Goal: Information Seeking & Learning: Learn about a topic

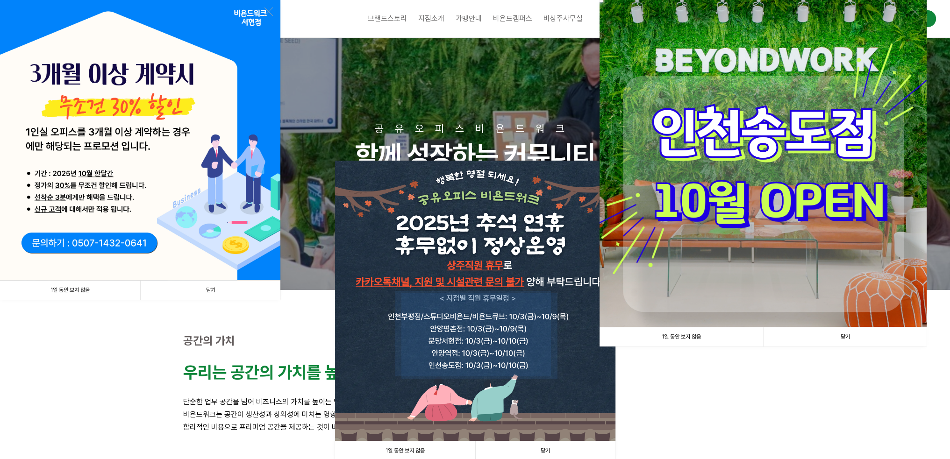
click at [196, 291] on link "닫기" at bounding box center [210, 290] width 140 height 19
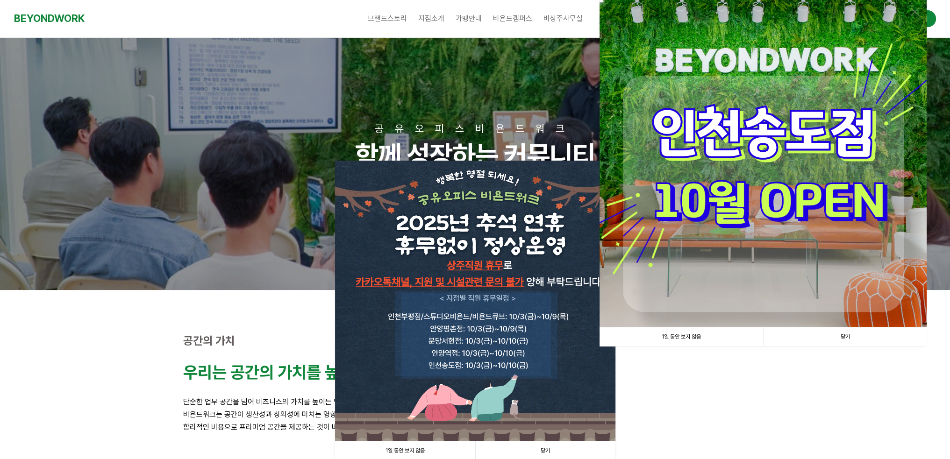
click at [837, 332] on link "닫기" at bounding box center [845, 337] width 164 height 19
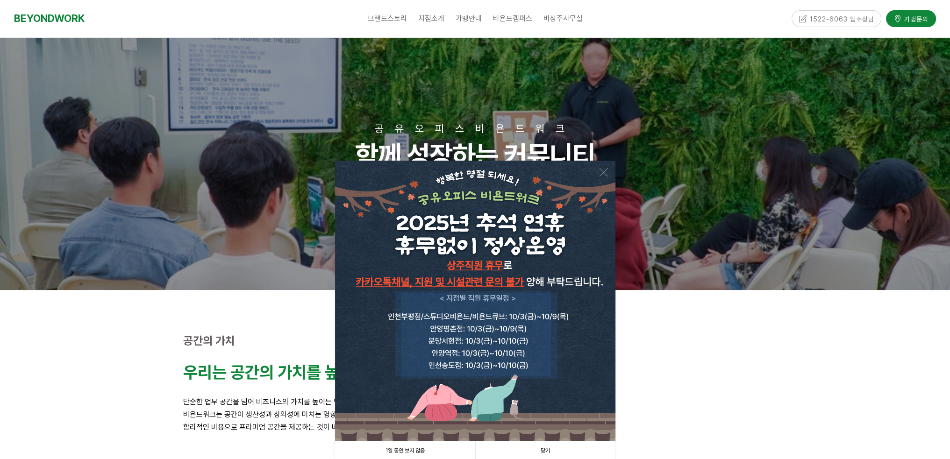
click at [545, 452] on link "닫기" at bounding box center [545, 451] width 140 height 19
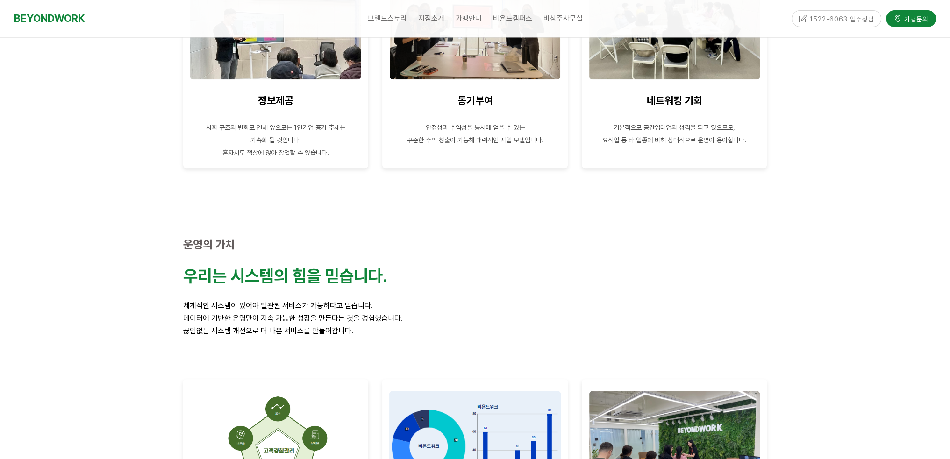
scroll to position [1309, 0]
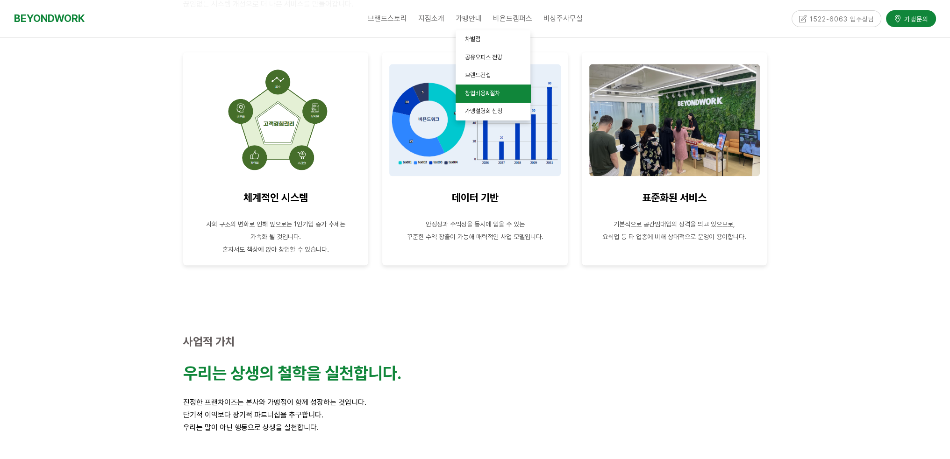
click at [481, 91] on span "창업비용&절차" at bounding box center [482, 93] width 35 height 7
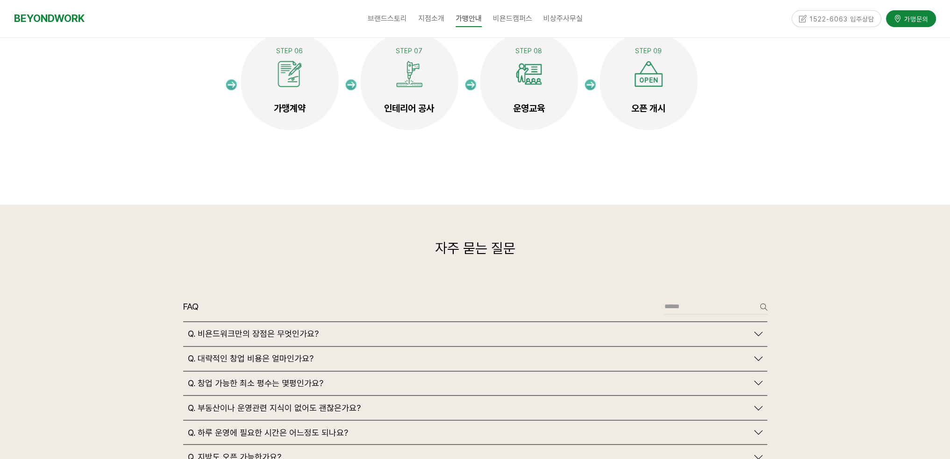
scroll to position [1963, 0]
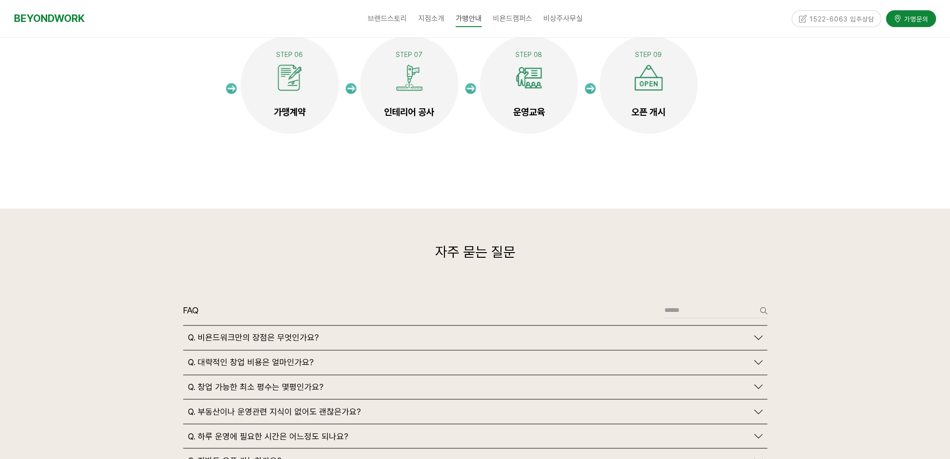
click at [489, 358] on div "Q. 대략적인 창업 비용은 얼마인가요?" at bounding box center [468, 363] width 561 height 10
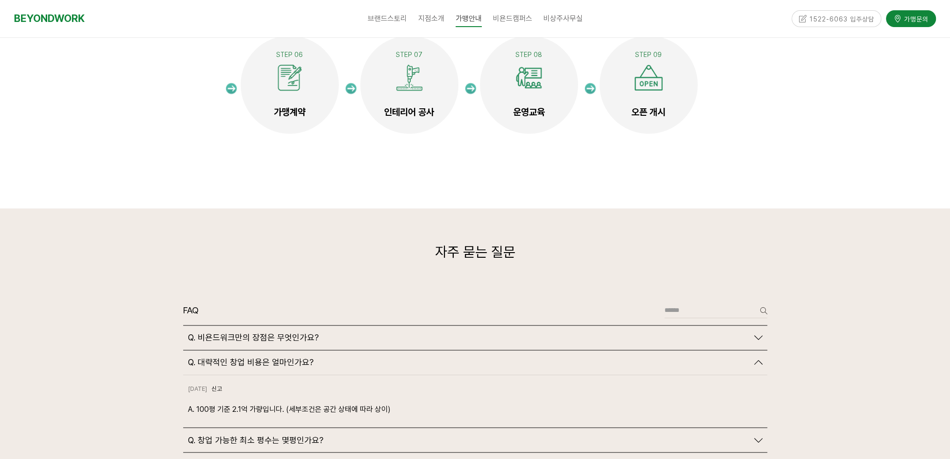
click at [762, 359] on icon at bounding box center [758, 363] width 8 height 8
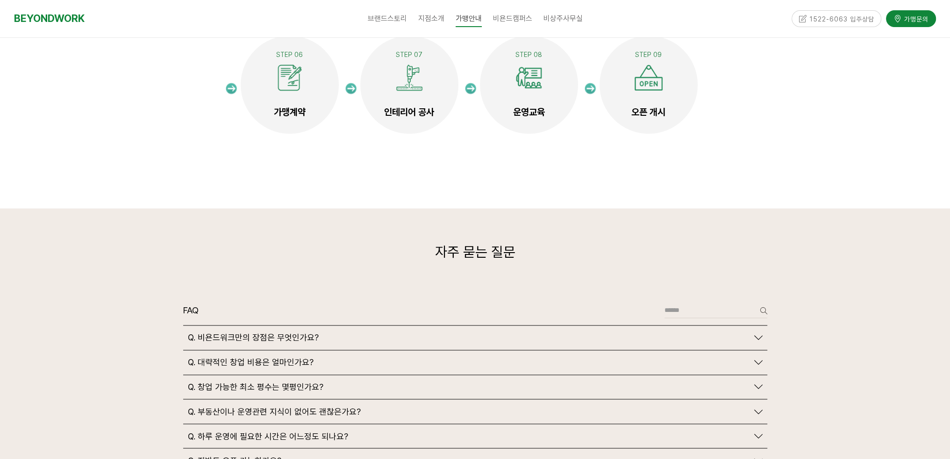
click at [752, 382] on link "Q. 창업 가능한 최소 평수는 몇평인가요?" at bounding box center [475, 387] width 575 height 10
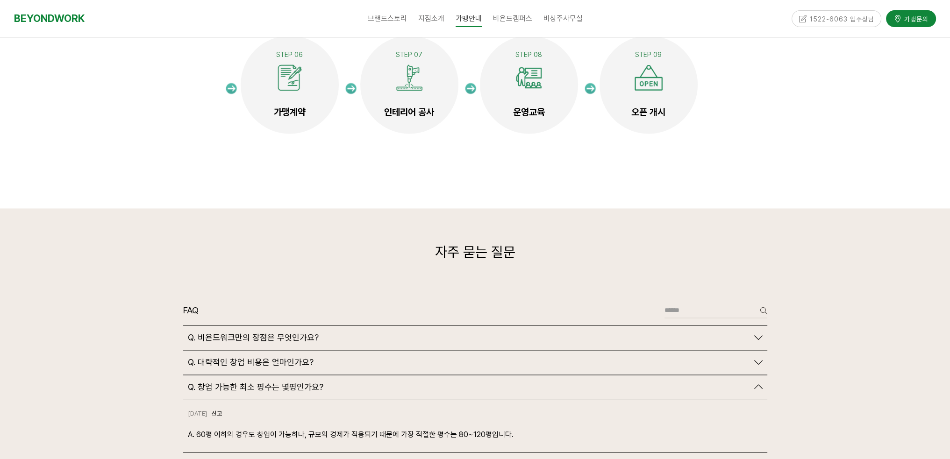
scroll to position [2290, 0]
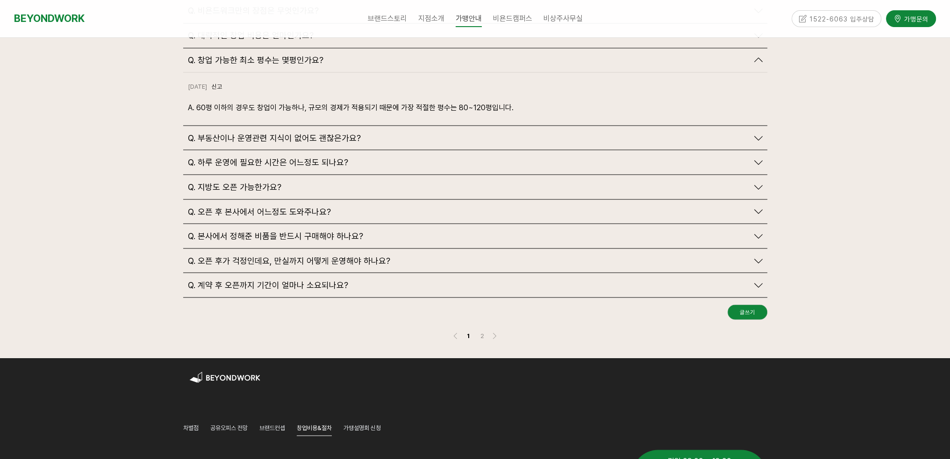
click at [446, 182] on div "Q. 지방도 오픈 가능한가요?" at bounding box center [468, 187] width 561 height 10
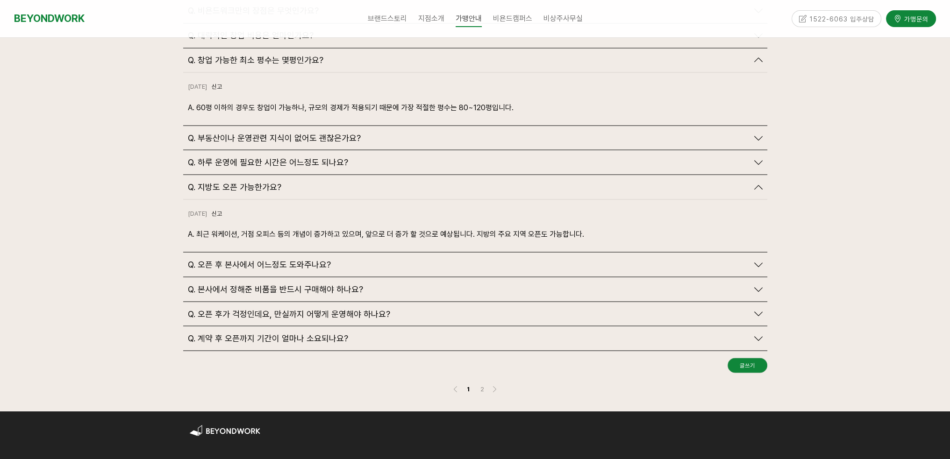
click at [453, 259] on div "Q. 오픈 후 본사에서 어느정도 도와주나요?" at bounding box center [468, 264] width 561 height 10
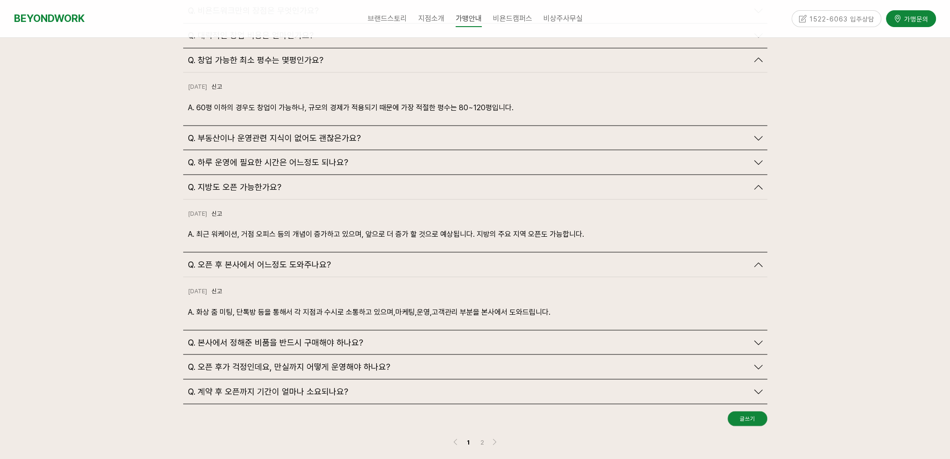
click at [453, 259] on div "Q. 오픈 후 본사에서 어느정도 도와주나요?" at bounding box center [468, 264] width 561 height 10
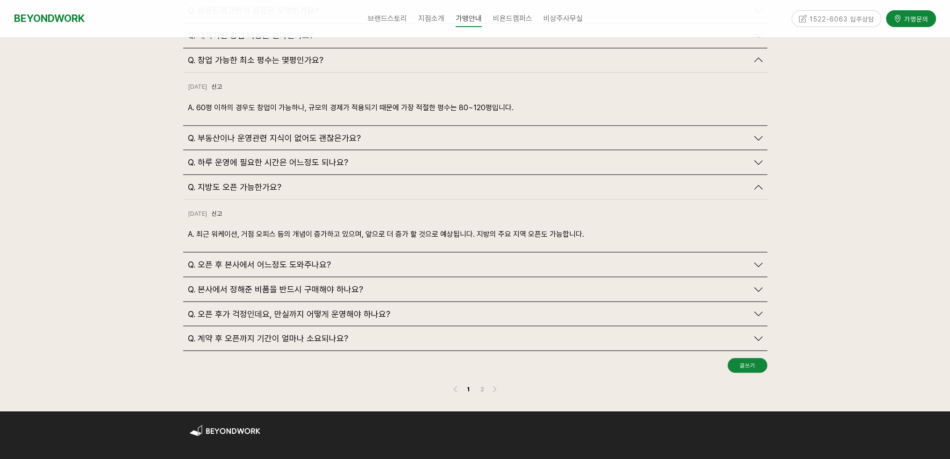
click at [438, 284] on div "Q. 본사에서 정해준 비품을 반드시 구매해야 하나요?" at bounding box center [468, 289] width 561 height 10
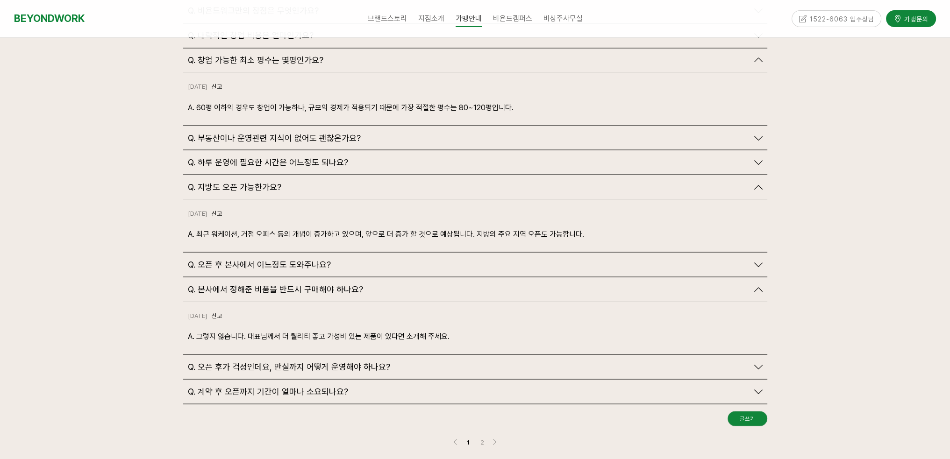
click at [438, 284] on div "Q. 본사에서 정해준 비품을 반드시 구매해야 하나요?" at bounding box center [468, 289] width 561 height 10
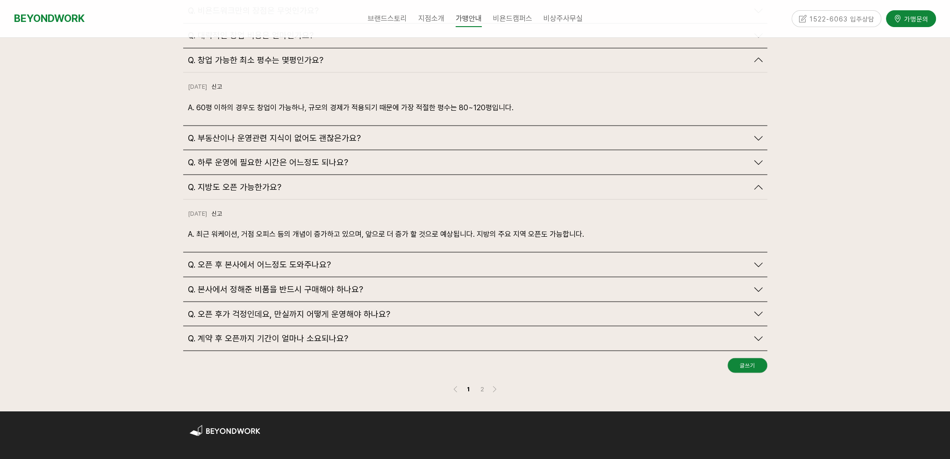
click at [435, 309] on div "Q. 오픈 후가 걱정인데요, 만실까지 어떻게 운영해야 하나요?" at bounding box center [468, 314] width 561 height 10
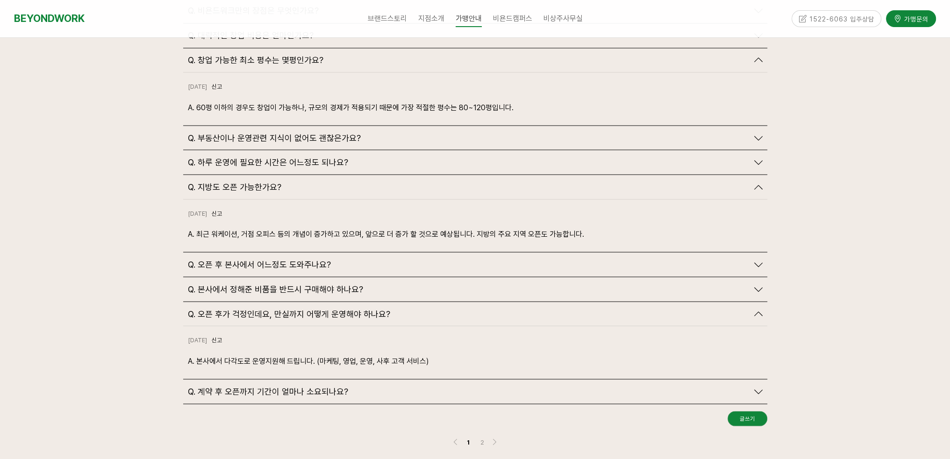
click at [481, 387] on div "Q. 계약 후 오픈까지 기간이 얼마나 소요되나요?" at bounding box center [468, 392] width 561 height 10
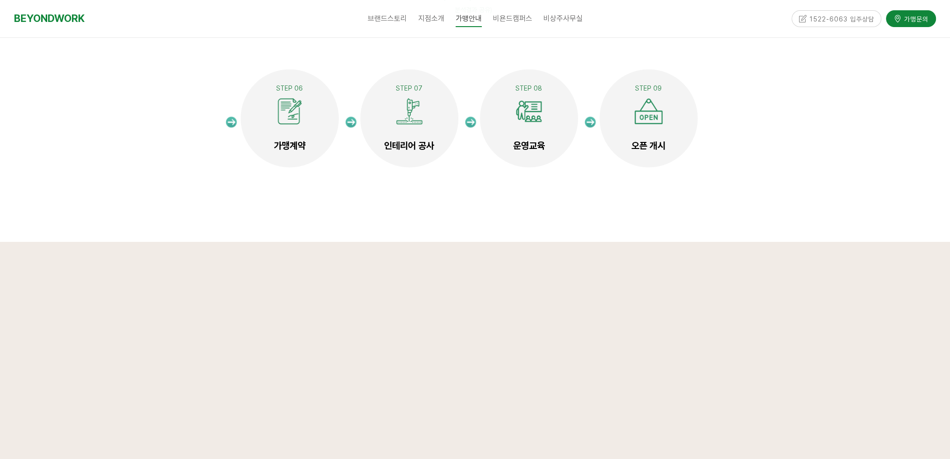
scroll to position [1963, 0]
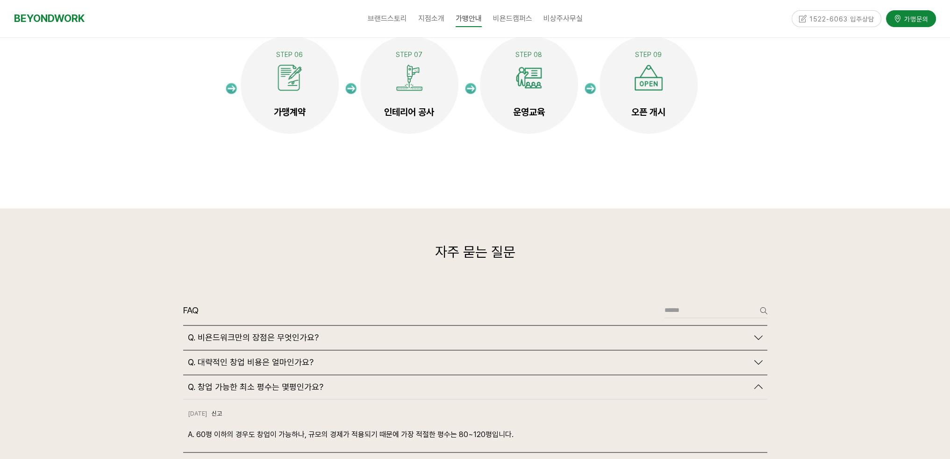
click at [699, 333] on div "Q. 비욘드워크만의 장점은 무엇인가요?" at bounding box center [468, 338] width 561 height 10
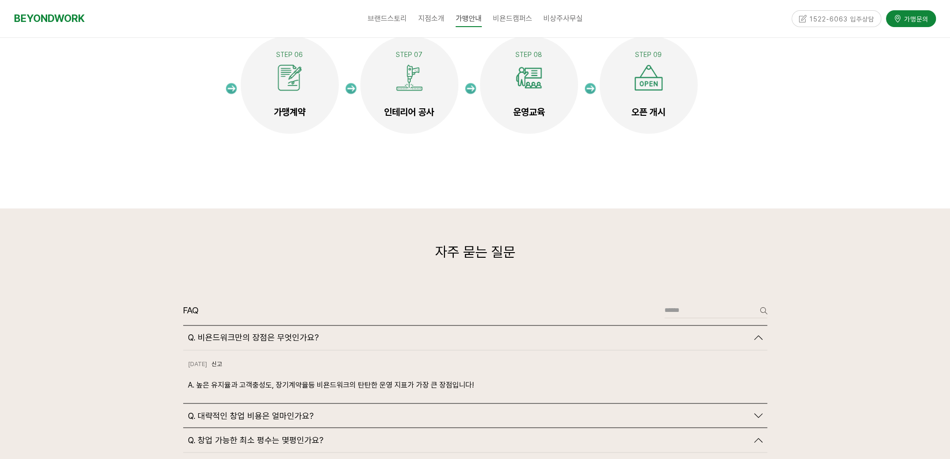
click at [661, 411] on div "Q. 대략적인 창업 비용은 얼마인가요?" at bounding box center [468, 416] width 561 height 10
